Goal: Task Accomplishment & Management: Manage account settings

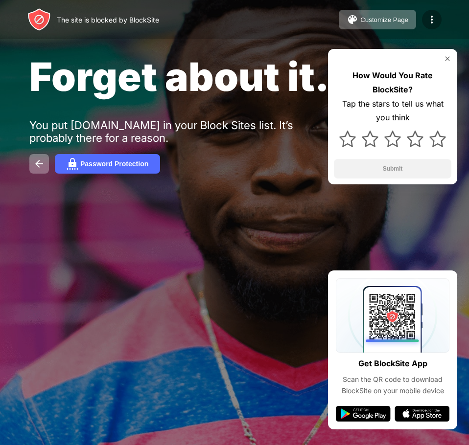
click at [423, 24] on div at bounding box center [432, 20] width 20 height 20
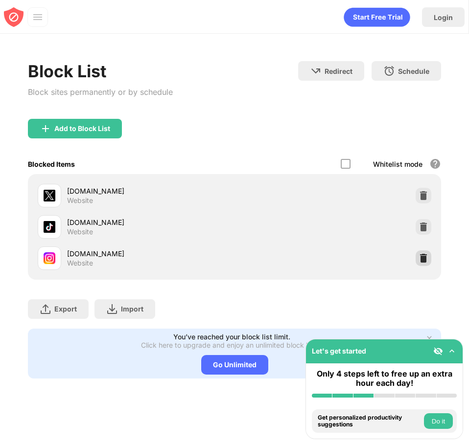
click at [426, 255] on img at bounding box center [423, 258] width 10 height 10
